Goal: Task Accomplishment & Management: Complete application form

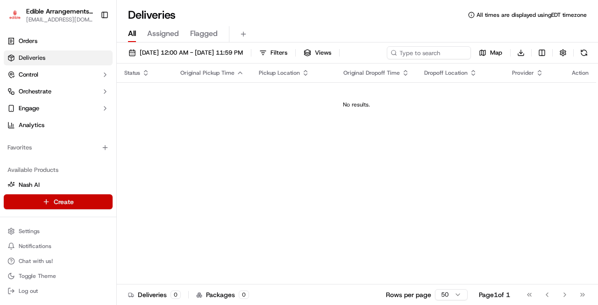
click at [67, 201] on html "Edible Arrangements - [GEOGRAPHIC_DATA] [EMAIL_ADDRESS][DOMAIN_NAME] Toggle Sid…" at bounding box center [299, 152] width 598 height 305
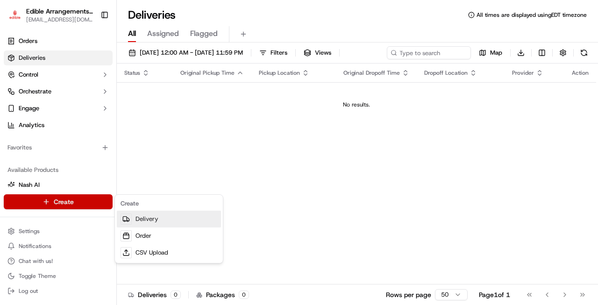
click at [147, 220] on link "Delivery" at bounding box center [169, 219] width 104 height 17
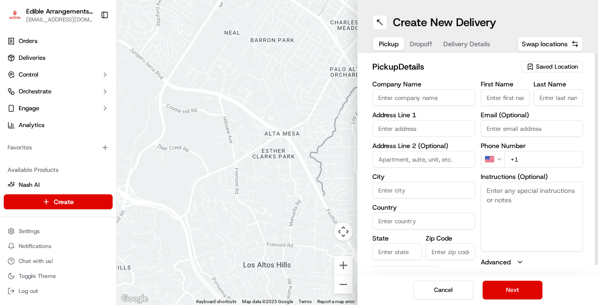
click at [431, 100] on input "Company Name" at bounding box center [423, 97] width 103 height 17
type input "Edible Arrangements - [GEOGRAPHIC_DATA], [GEOGRAPHIC_DATA]"
click at [438, 129] on input "text" at bounding box center [423, 128] width 103 height 17
type input "[STREET_ADDRESS]"
type input "17"
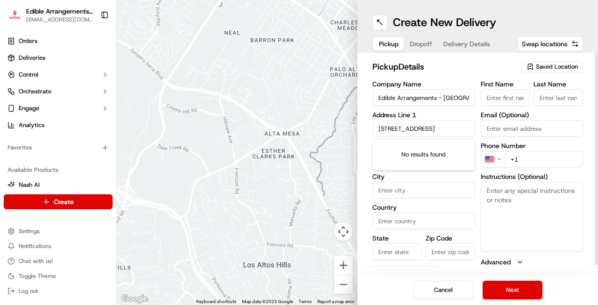
type input "juacksonville"
type input "[GEOGRAPHIC_DATA]"
type input "FL"
type input "32244"
type input "Ghani"
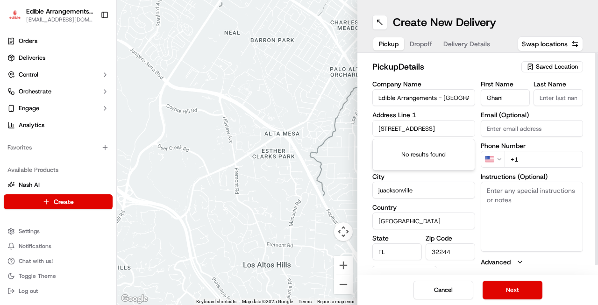
type input "[DEMOGRAPHIC_DATA]"
type input "[EMAIL_ADDRESS][DOMAIN_NAME]"
click at [527, 157] on input "+1" at bounding box center [543, 159] width 79 height 17
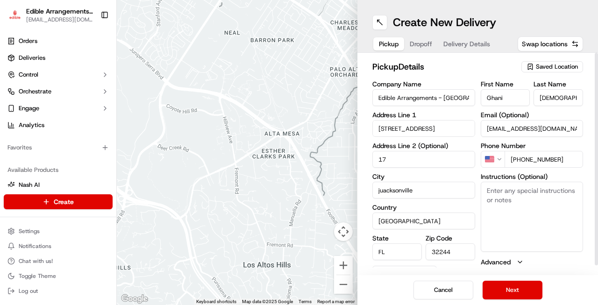
type input "[PHONE_NUMBER]"
click at [515, 192] on textarea "Instructions (Optional)" at bounding box center [532, 217] width 103 height 70
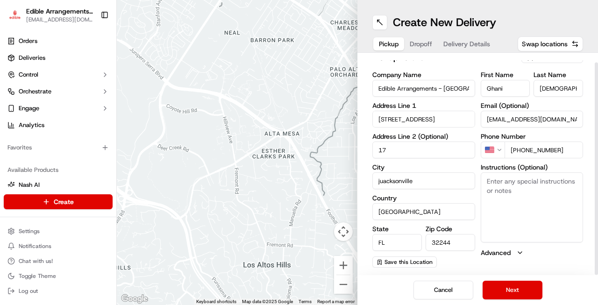
click at [512, 252] on button "Advanced" at bounding box center [532, 252] width 103 height 9
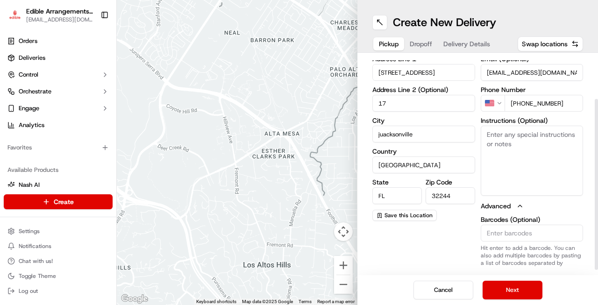
scroll to position [63, 0]
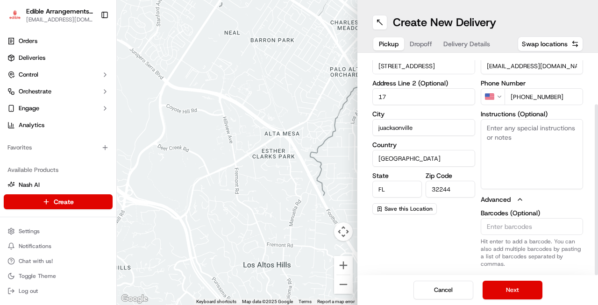
click at [502, 129] on textarea "Instructions (Optional)" at bounding box center [532, 154] width 103 height 70
type textarea "p"
type textarea "Please come into store to pick up order"
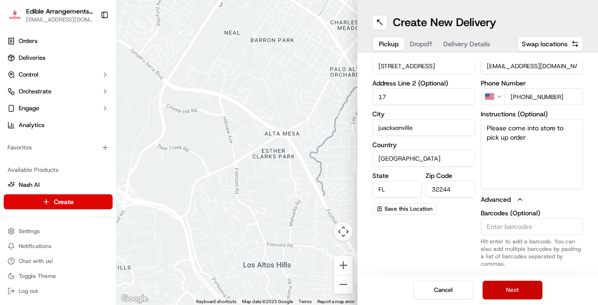
click at [516, 291] on button "Next" at bounding box center [513, 290] width 60 height 19
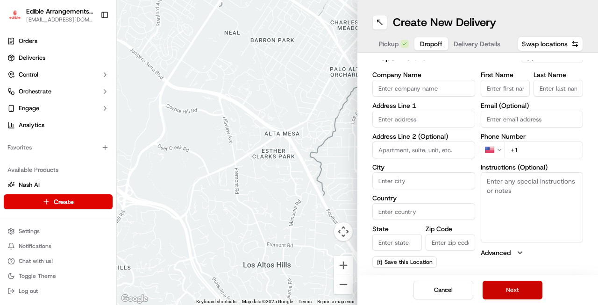
scroll to position [9, 0]
click at [425, 89] on input "Company Name" at bounding box center [423, 88] width 103 height 17
click at [517, 87] on input "First Name" at bounding box center [506, 88] width 50 height 17
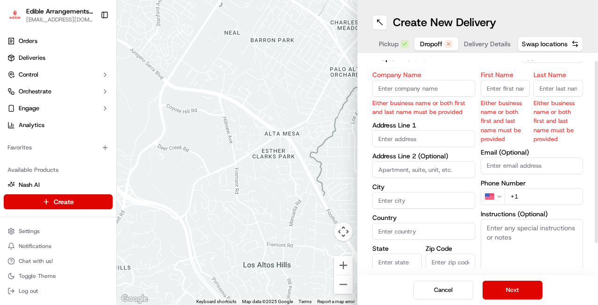
click at [444, 87] on input "Company Name" at bounding box center [423, 88] width 103 height 17
type input "[GEOGRAPHIC_DATA]"
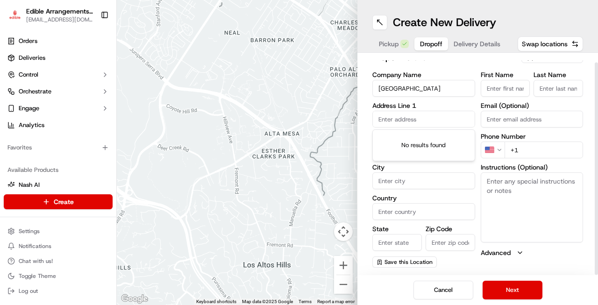
click at [498, 90] on input "First Name" at bounding box center [506, 88] width 50 height 17
type input "Jamala"
click at [540, 87] on input "Last Name" at bounding box center [558, 88] width 50 height 17
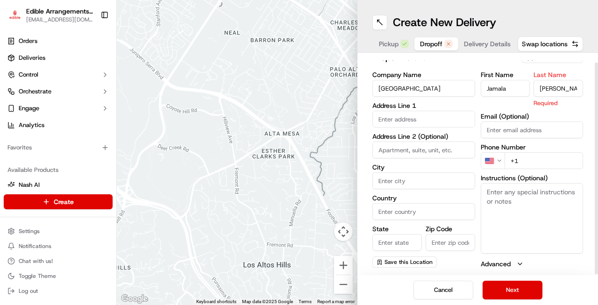
type input "[PERSON_NAME]"
click at [425, 122] on input "text" at bounding box center [423, 119] width 103 height 17
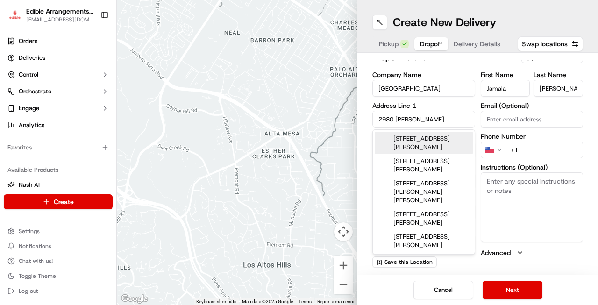
click at [429, 140] on div "[STREET_ADDRESS][PERSON_NAME]" at bounding box center [424, 143] width 98 height 22
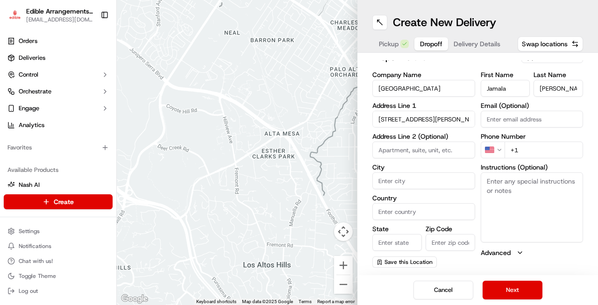
type input "[STREET_ADDRESS][PERSON_NAME]"
type input "[GEOGRAPHIC_DATA]"
type input "FL"
type input "32084"
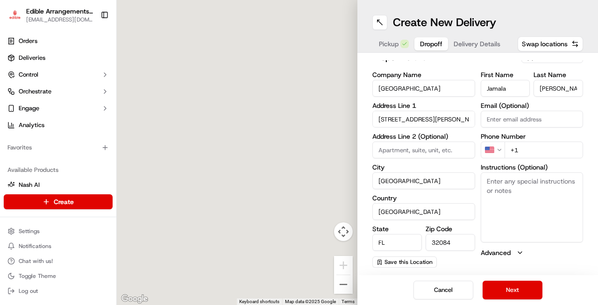
type input "[STREET_ADDRESS][PERSON_NAME]"
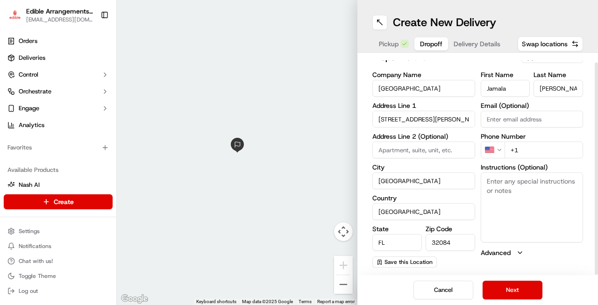
click at [412, 154] on input at bounding box center [423, 150] width 103 height 17
type input "Building D"
click at [514, 286] on button "Next" at bounding box center [513, 290] width 60 height 19
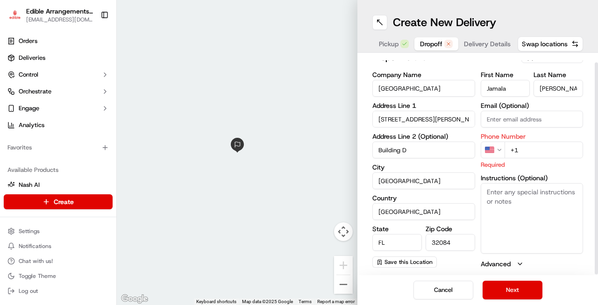
click at [526, 155] on input "+1" at bounding box center [543, 150] width 79 height 17
type input "[PHONE_NUMBER]"
click at [506, 193] on textarea "Instructions (Optional)" at bounding box center [532, 218] width 103 height 70
type textarea "This is for a student"
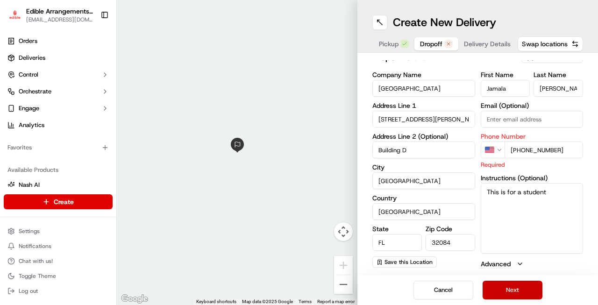
click at [516, 288] on button "Next" at bounding box center [513, 290] width 60 height 19
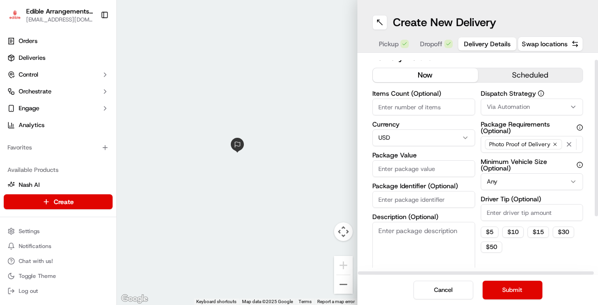
click at [420, 106] on input "Items Count (Optional)" at bounding box center [423, 107] width 103 height 17
type input "1"
click at [445, 169] on input "Package Value" at bounding box center [423, 168] width 103 height 17
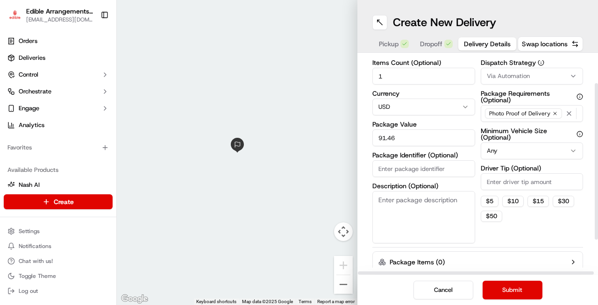
scroll to position [87, 0]
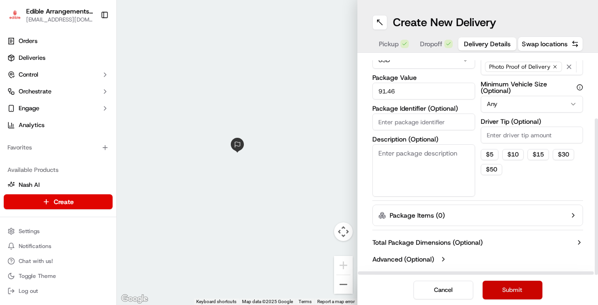
type input "91.46"
click at [516, 291] on button "Submit" at bounding box center [513, 290] width 60 height 19
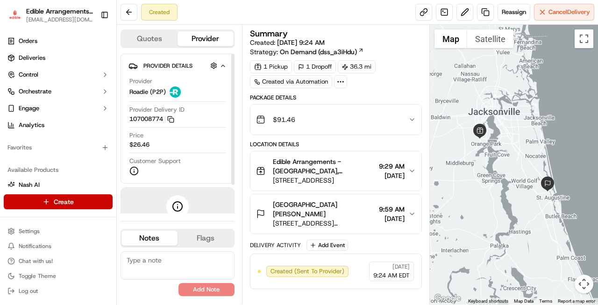
click at [84, 204] on html "Edible Arrangements - [GEOGRAPHIC_DATA] [EMAIL_ADDRESS][DOMAIN_NAME] Toggle Sid…" at bounding box center [299, 152] width 598 height 305
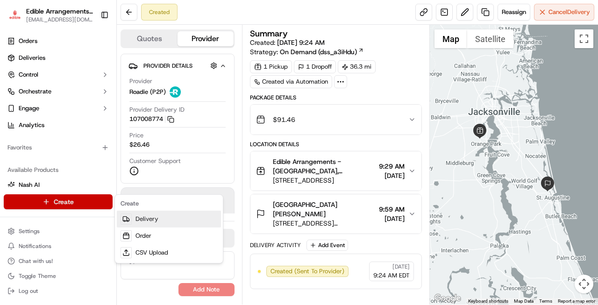
click at [148, 219] on link "Delivery" at bounding box center [169, 219] width 104 height 17
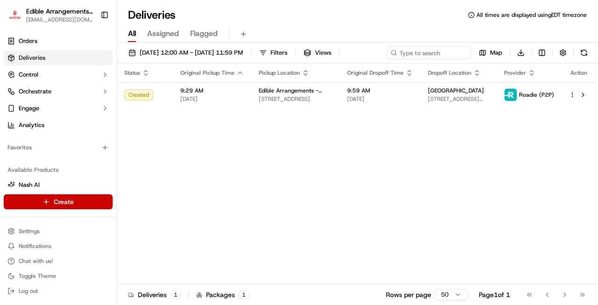
click at [69, 198] on html "Edible Arrangements - [GEOGRAPHIC_DATA] [EMAIL_ADDRESS][DOMAIN_NAME] Toggle Sid…" at bounding box center [299, 152] width 598 height 305
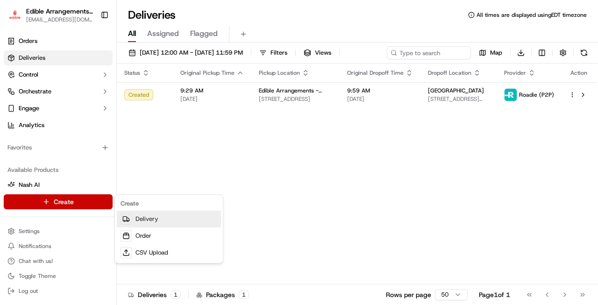
click at [149, 220] on link "Delivery" at bounding box center [169, 219] width 104 height 17
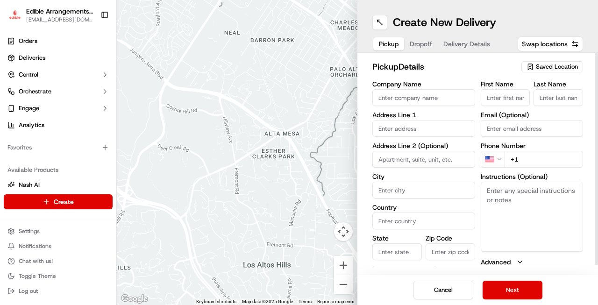
click at [404, 98] on input "Company Name" at bounding box center [423, 97] width 103 height 17
type input "Edible Arrangements - [GEOGRAPHIC_DATA], [GEOGRAPHIC_DATA]"
click at [427, 132] on input "text" at bounding box center [423, 128] width 103 height 17
type input "6001 Argyle forest blvd"
type input "17"
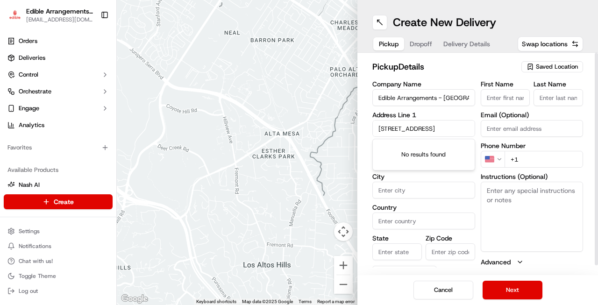
type input "juacksonville"
type input "[GEOGRAPHIC_DATA]"
type input "FL"
type input "32244"
type input "Ghani"
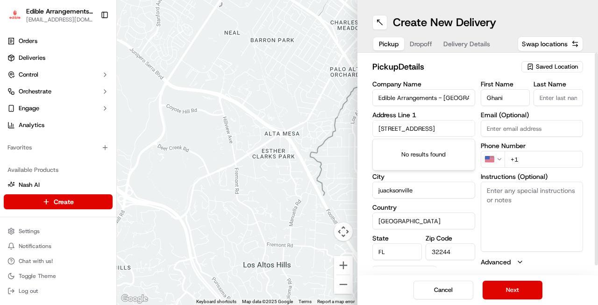
type input "[DEMOGRAPHIC_DATA]"
type input "[EMAIL_ADDRESS][DOMAIN_NAME]"
click at [530, 160] on input "+1" at bounding box center [543, 159] width 79 height 17
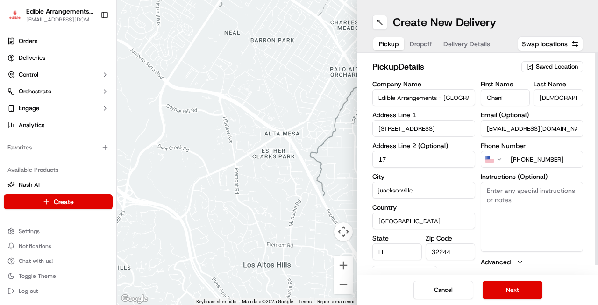
type input "[PHONE_NUMBER]"
click at [504, 190] on textarea "Instructions (Optional)" at bounding box center [532, 217] width 103 height 70
type textarea "Please come in store to pick up"
click at [520, 294] on button "Next" at bounding box center [513, 290] width 60 height 19
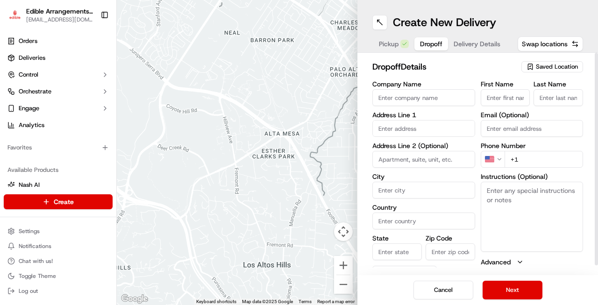
click at [507, 95] on input "First Name" at bounding box center [506, 97] width 50 height 17
type input "Natalie"
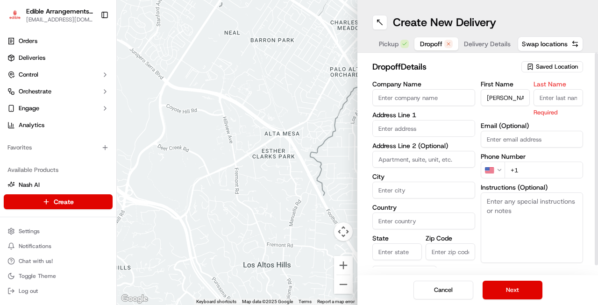
click at [547, 95] on input "Last Name" at bounding box center [558, 97] width 50 height 17
type input "Monk"
click at [415, 130] on input "text" at bounding box center [423, 128] width 103 height 17
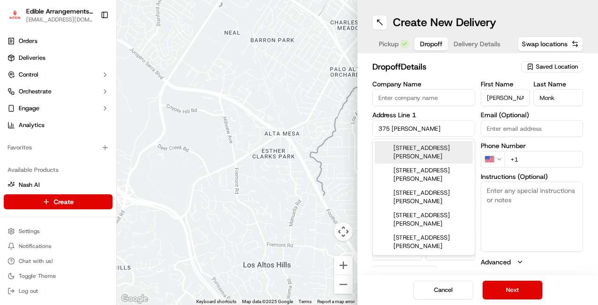
click at [434, 155] on div "375 Bronson Pkwy, St. Augustine, FL" at bounding box center [424, 152] width 98 height 22
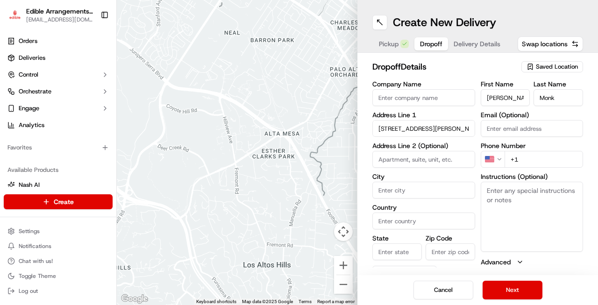
type input "375 Bronson Pkwy, St. Augustine, FL 32095, USA"
type input "[GEOGRAPHIC_DATA]"
type input "FL"
type input "32095"
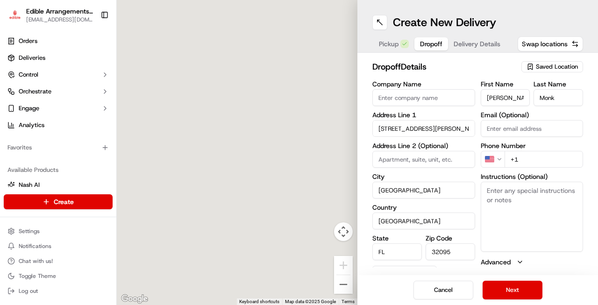
type input "375 Bronson Parkway"
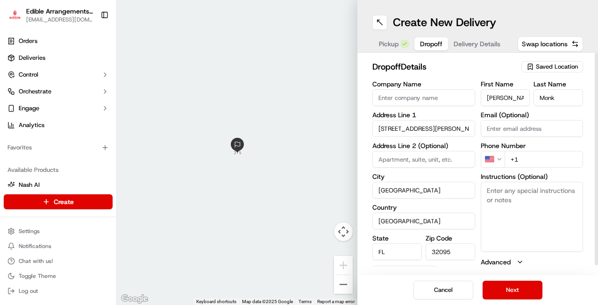
click at [530, 160] on input "+1" at bounding box center [543, 159] width 79 height 17
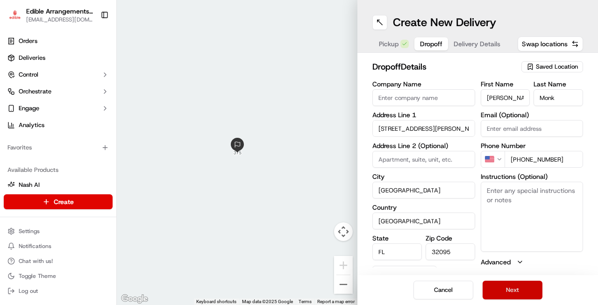
type input "+1 904 742 0404"
click at [522, 289] on button "Next" at bounding box center [513, 290] width 60 height 19
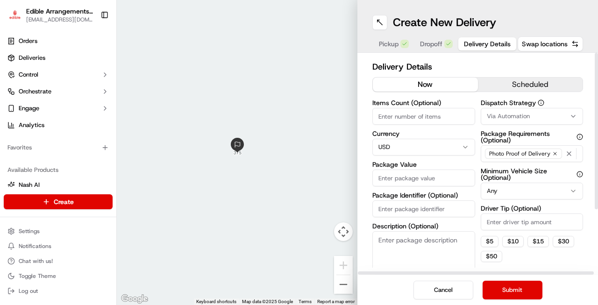
click at [446, 117] on input "Items Count (Optional)" at bounding box center [423, 116] width 103 height 17
type input "1"
click at [439, 178] on input "Package Value" at bounding box center [423, 178] width 103 height 17
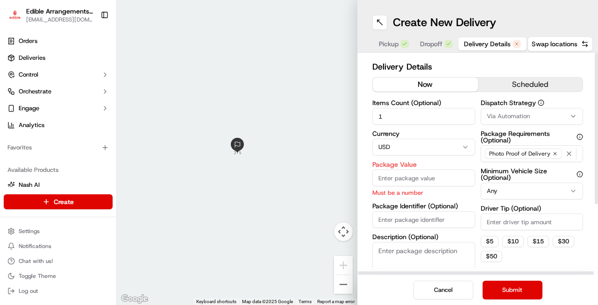
drag, startPoint x: 596, startPoint y: 234, endPoint x: 594, endPoint y: 193, distance: 41.1
click at [595, 193] on div at bounding box center [596, 128] width 3 height 151
click at [437, 43] on span "Dropoff" at bounding box center [431, 43] width 22 height 9
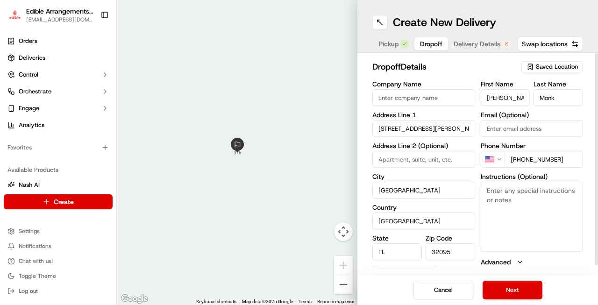
click at [490, 199] on textarea "Instructions (Optional)" at bounding box center [532, 217] width 103 height 70
type textarea "At gate say "Public Access" to be allowed in"
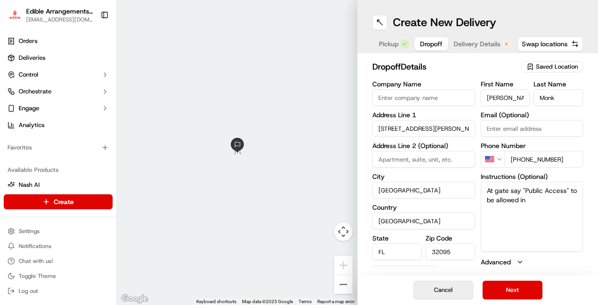
click at [434, 295] on button "Cancel" at bounding box center [443, 290] width 60 height 19
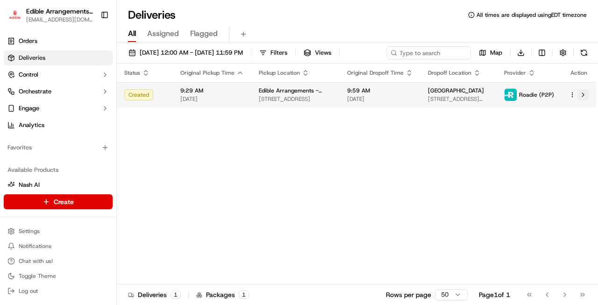
click at [578, 95] on button at bounding box center [582, 94] width 11 height 11
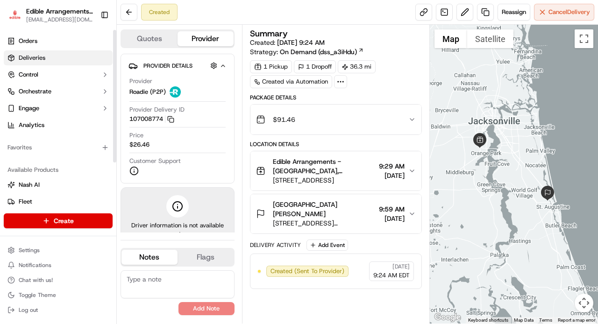
click at [35, 61] on span "Deliveries" at bounding box center [32, 58] width 27 height 8
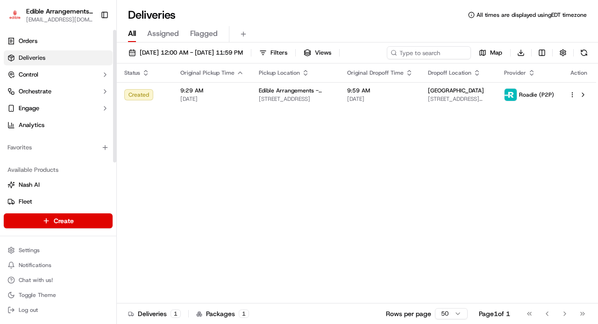
click at [107, 219] on html "Edible Arrangements - Jacksonville, FL fl545@edible.store Toggle Sidebar Orders…" at bounding box center [299, 162] width 598 height 324
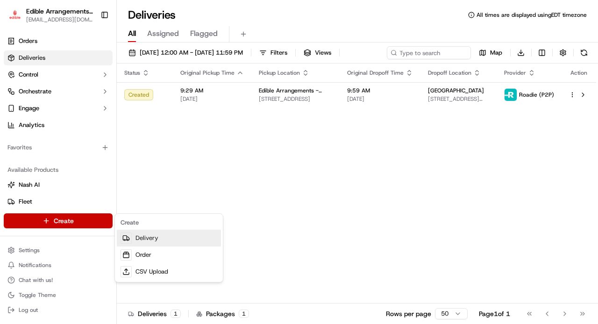
click at [146, 241] on link "Delivery" at bounding box center [169, 238] width 104 height 17
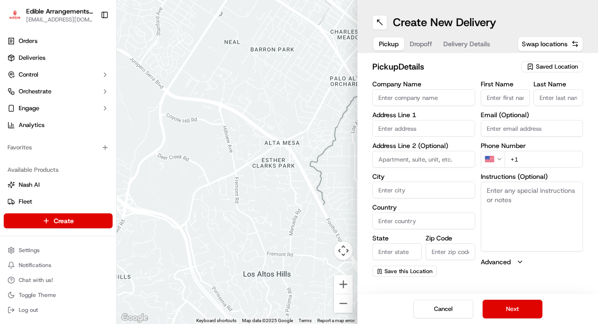
click at [547, 67] on span "Saved Location" at bounding box center [557, 67] width 42 height 8
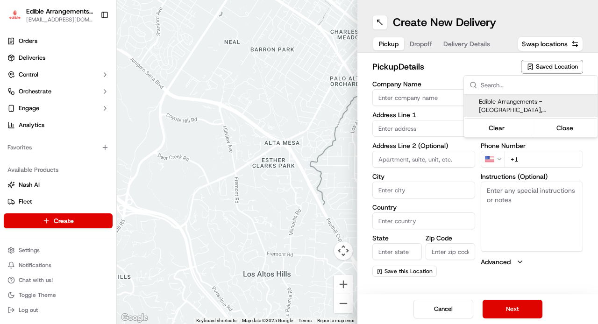
click at [537, 107] on span "Edible Arrangements - Jacksonville, FL (FL545)" at bounding box center [536, 106] width 115 height 17
type input "Edible Arrangements - [GEOGRAPHIC_DATA], [GEOGRAPHIC_DATA]"
type input "6001 Argyle Forest Blvd"
type input "Suite 17"
type input "Jacksonville"
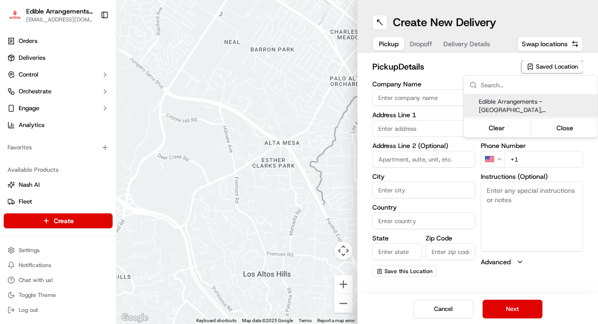
type input "US"
type input "FL"
type input "32244"
type input "FL545@edible.store"
type input "[PHONE_NUMBER]"
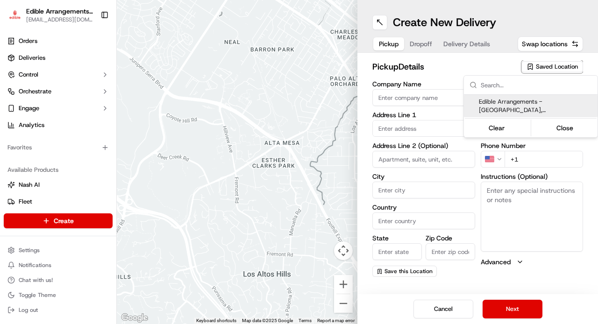
type textarea "Please come inside the store to pick up the arrangement."
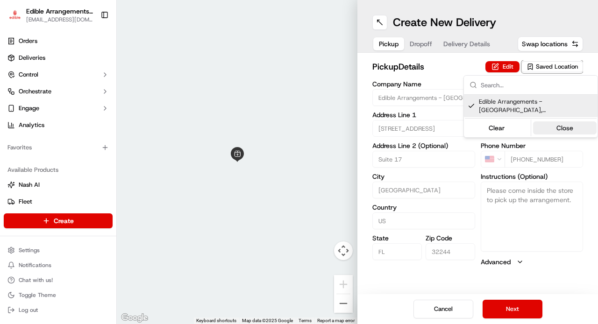
click at [558, 128] on button "Close" at bounding box center [565, 127] width 64 height 13
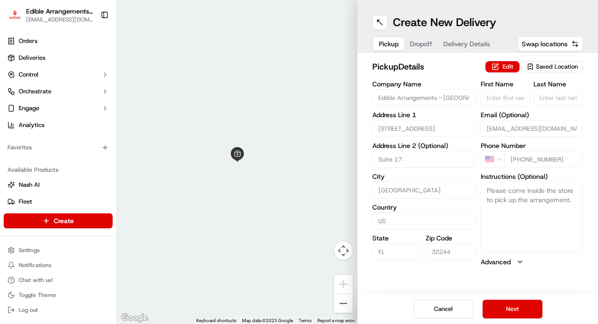
click at [427, 44] on span "Dropoff" at bounding box center [421, 43] width 22 height 9
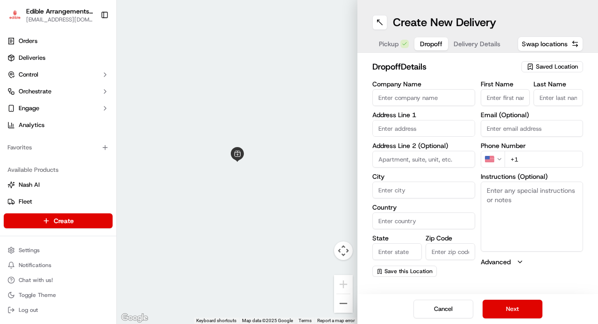
click at [523, 96] on input "First Name" at bounding box center [506, 97] width 50 height 17
type input "3"
type input "Natalie"
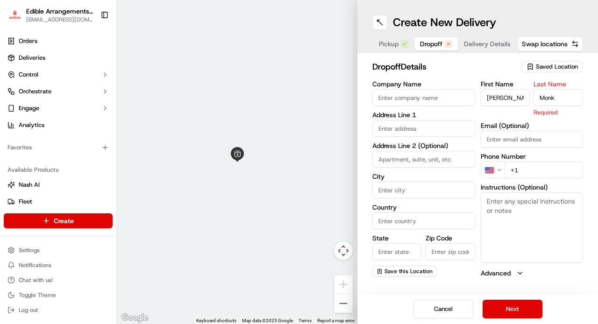
type input "Monk"
click at [407, 124] on input "text" at bounding box center [423, 128] width 103 height 17
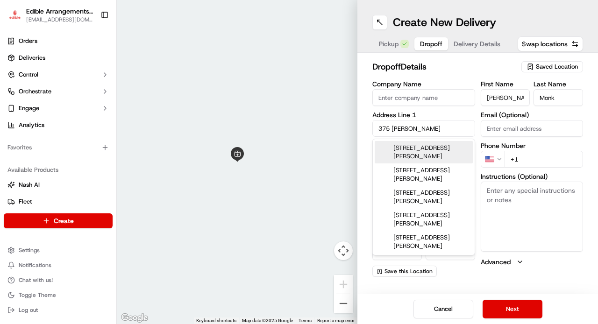
click at [426, 151] on div "375 Bronson Pkwy, St. Augustine, FL" at bounding box center [424, 152] width 98 height 22
type input "375 Bronson Pkwy, St. Augustine, FL 32095, USA"
type input "[GEOGRAPHIC_DATA]"
type input "FL"
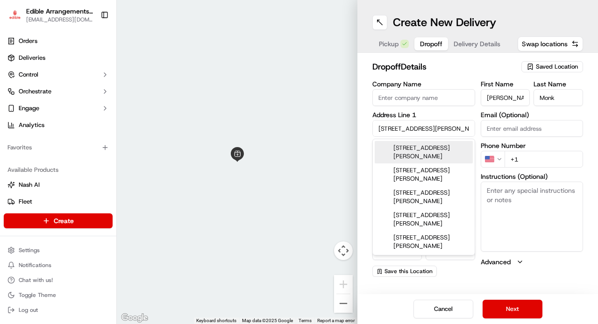
type input "32095"
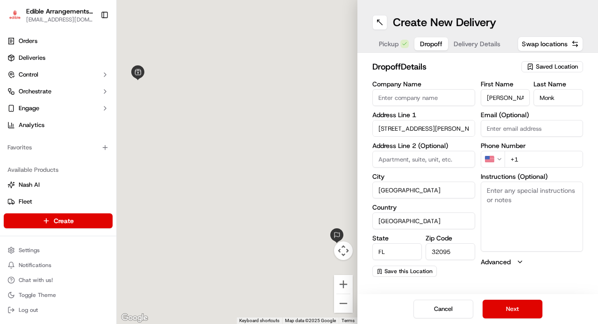
type input "375 Bronson Parkway"
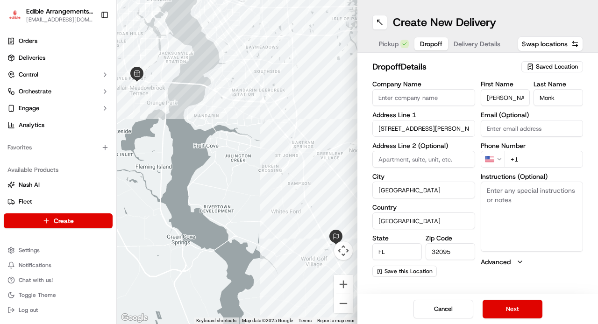
click at [532, 157] on input "+1" at bounding box center [543, 159] width 79 height 17
type input "+1 904 724 0404"
click at [522, 216] on textarea "Instructions (Optional)" at bounding box center [532, 217] width 103 height 70
type textarea "At the Gate, say "Public access" to be allowed in"
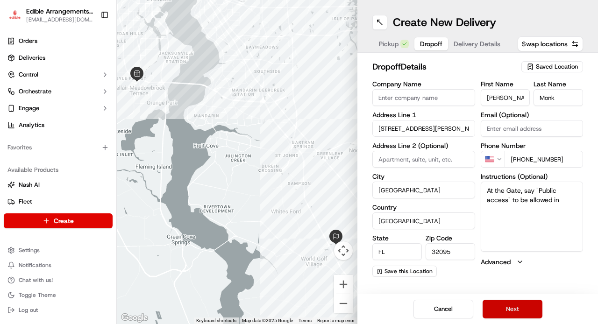
click at [497, 305] on button "Next" at bounding box center [513, 309] width 60 height 19
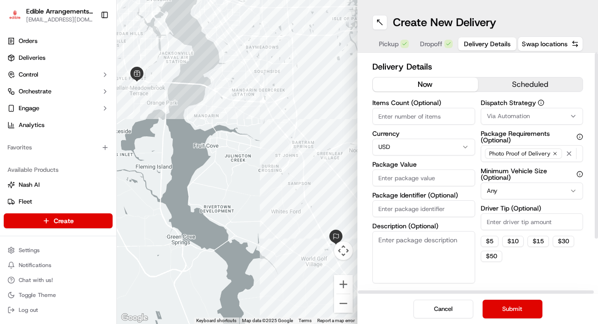
click at [413, 114] on input "Items Count (Optional)" at bounding box center [423, 116] width 103 height 17
type input "1"
click at [405, 178] on input "Package Value" at bounding box center [423, 178] width 103 height 17
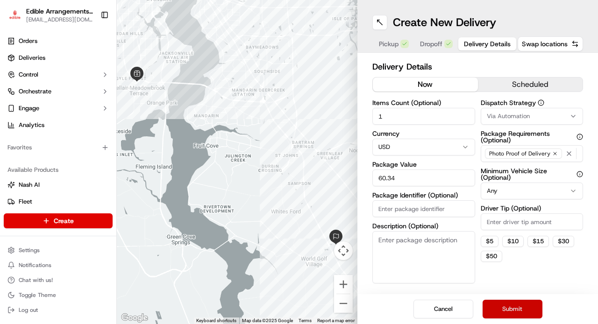
type input "60.34"
click at [508, 306] on button "Submit" at bounding box center [513, 309] width 60 height 19
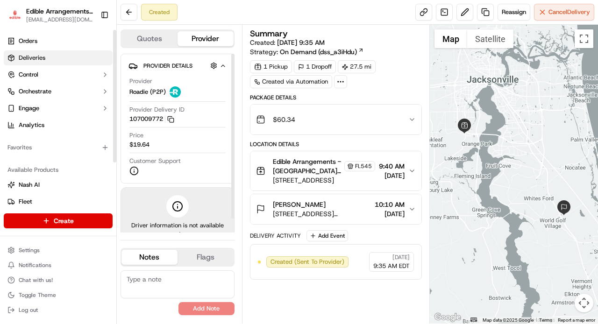
click at [43, 61] on span "Deliveries" at bounding box center [32, 58] width 27 height 8
